Goal: Transaction & Acquisition: Subscribe to service/newsletter

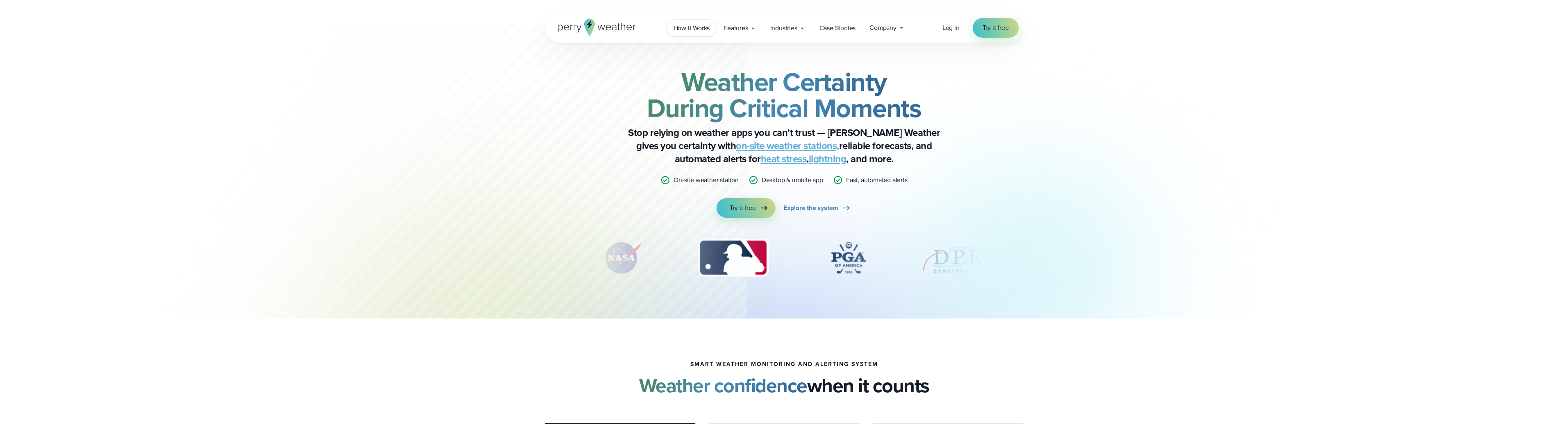
click at [680, 30] on span "How it Works" at bounding box center [691, 28] width 36 height 10
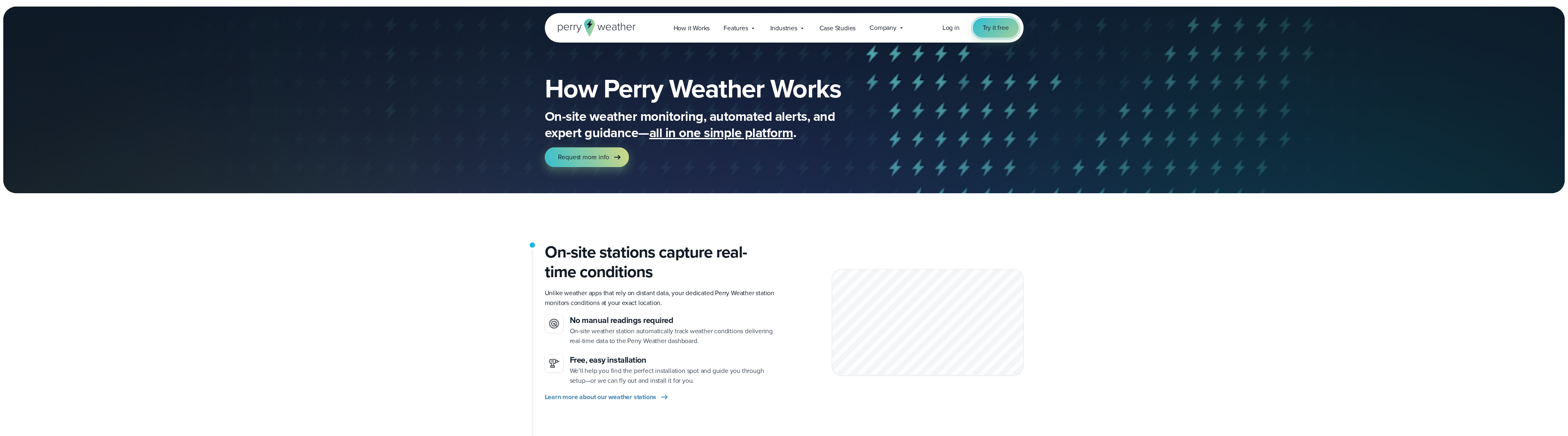
click at [1014, 25] on link "Try it free" at bounding box center [996, 28] width 46 height 20
